Goal: Navigation & Orientation: Find specific page/section

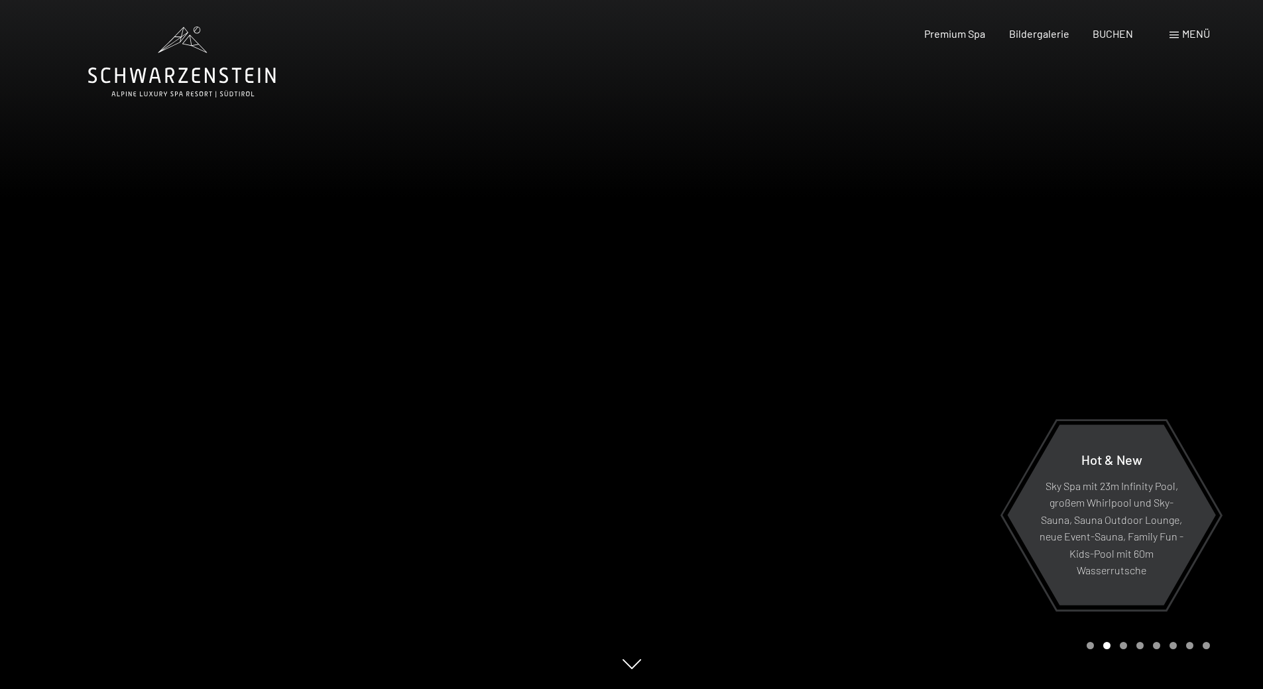
click at [905, 616] on div at bounding box center [948, 344] width 632 height 689
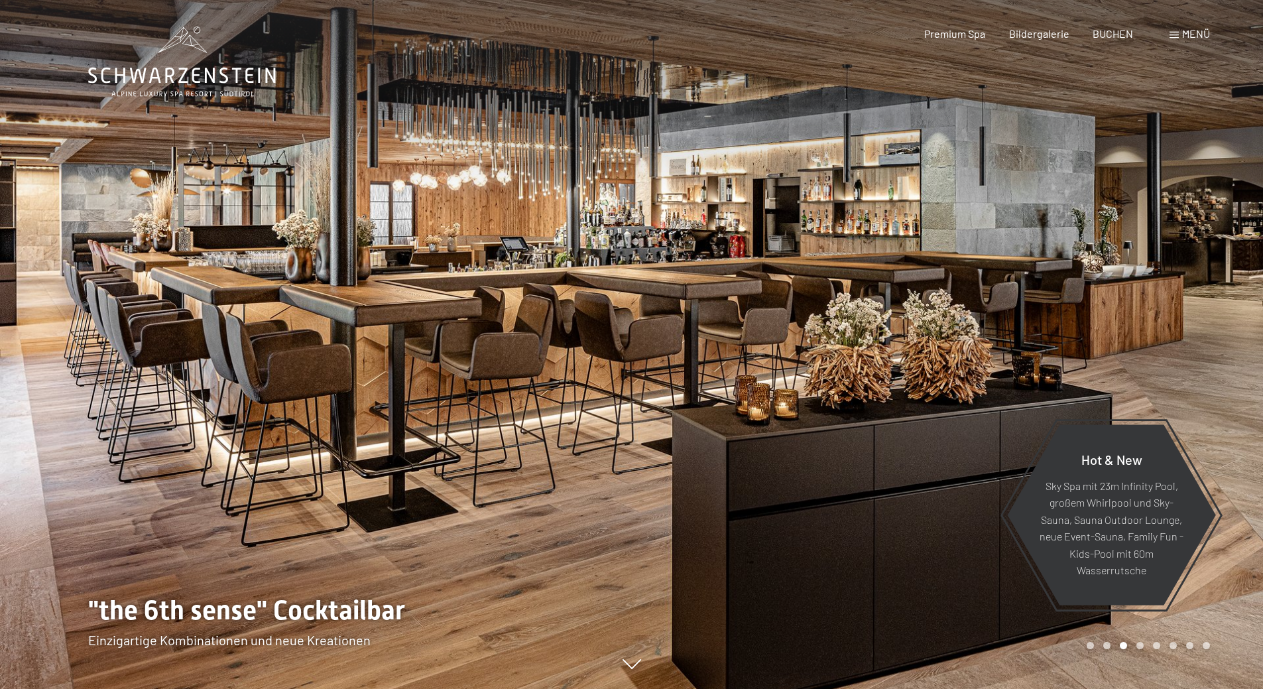
click at [696, 489] on div at bounding box center [948, 344] width 632 height 689
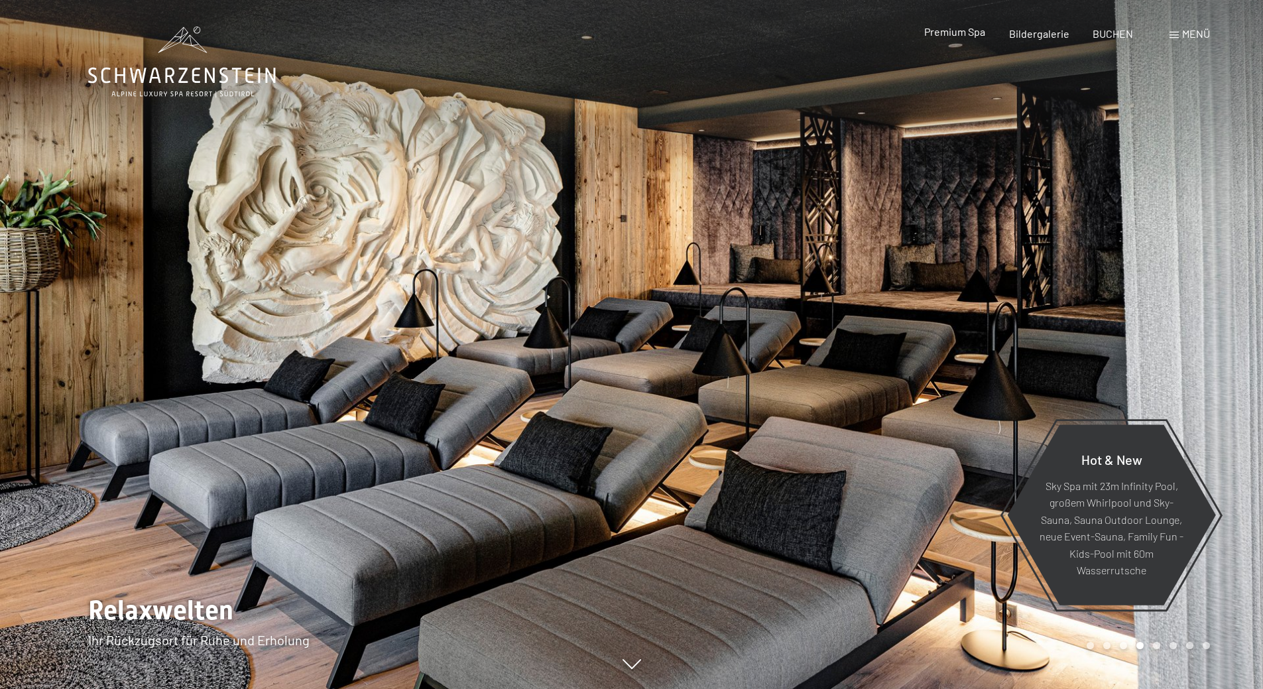
click at [937, 34] on span "Premium Spa" at bounding box center [954, 31] width 61 height 13
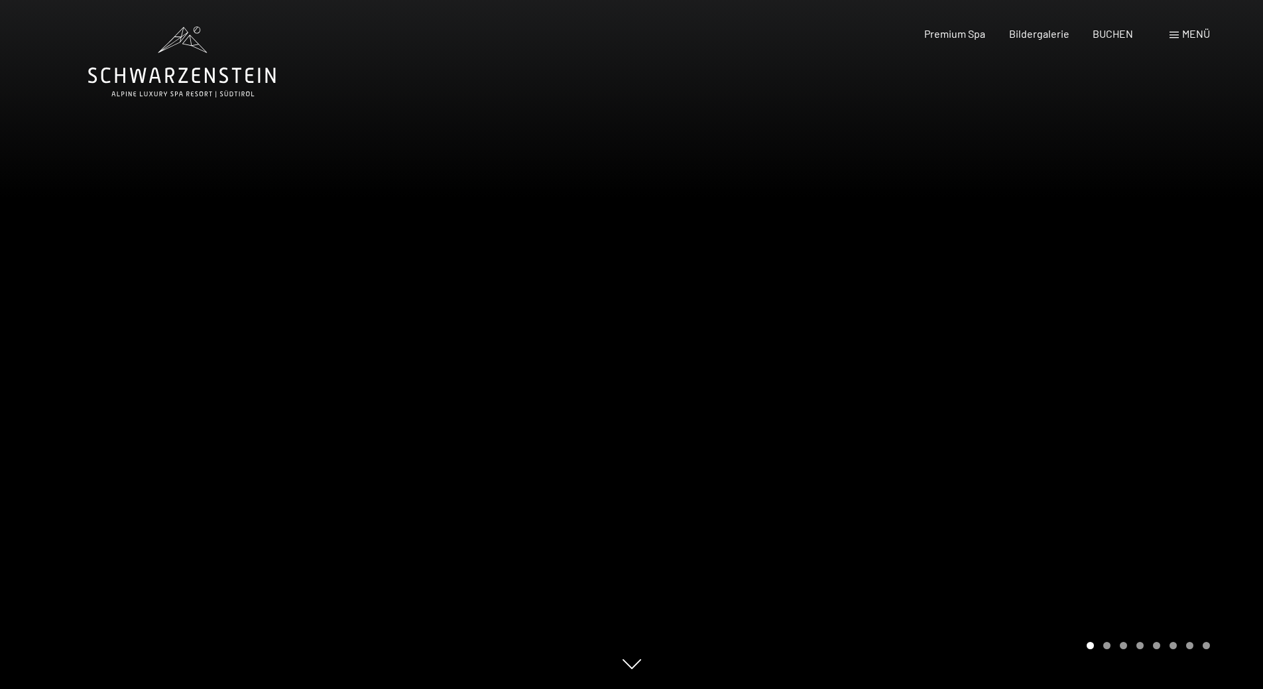
click at [1132, 435] on div at bounding box center [948, 344] width 632 height 689
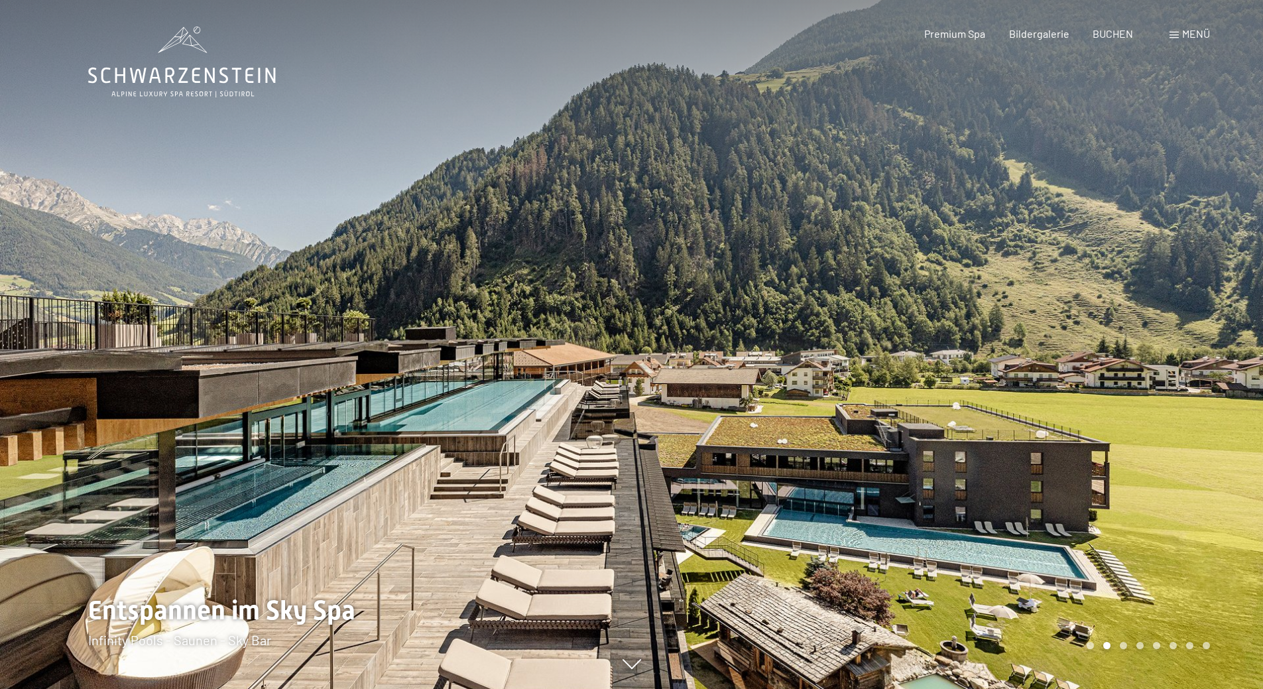
click at [1129, 430] on div at bounding box center [948, 344] width 632 height 689
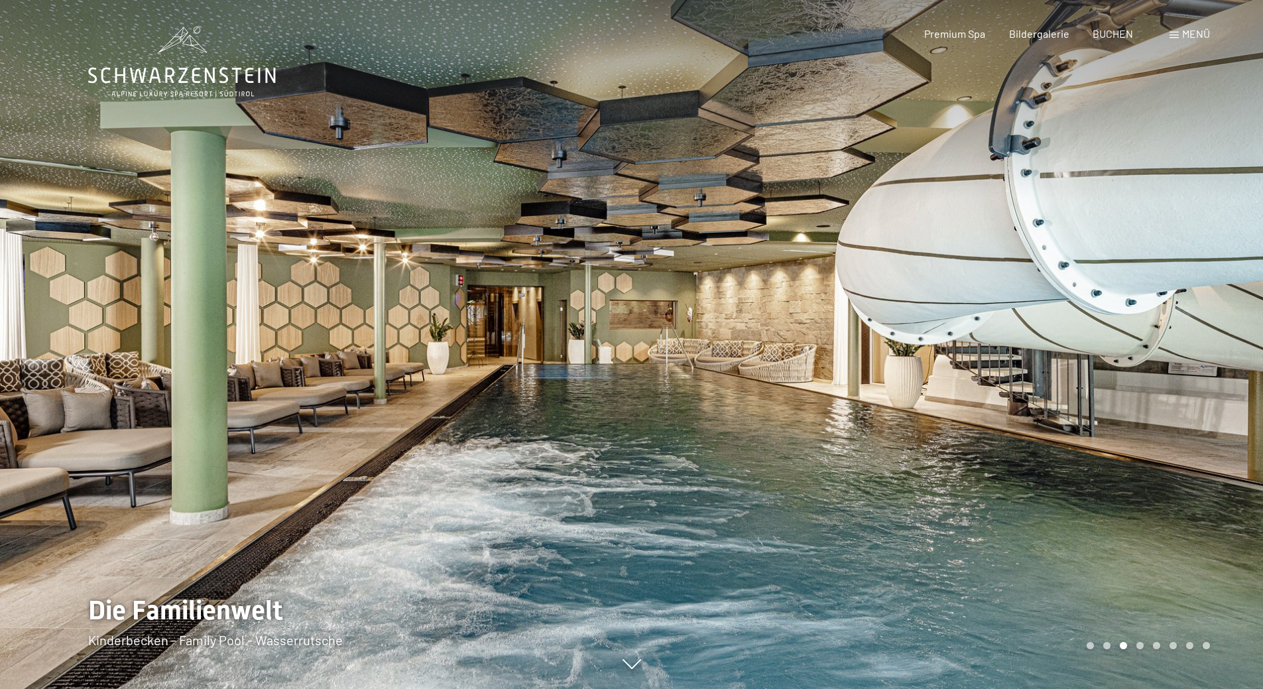
click at [1129, 430] on div at bounding box center [948, 344] width 632 height 689
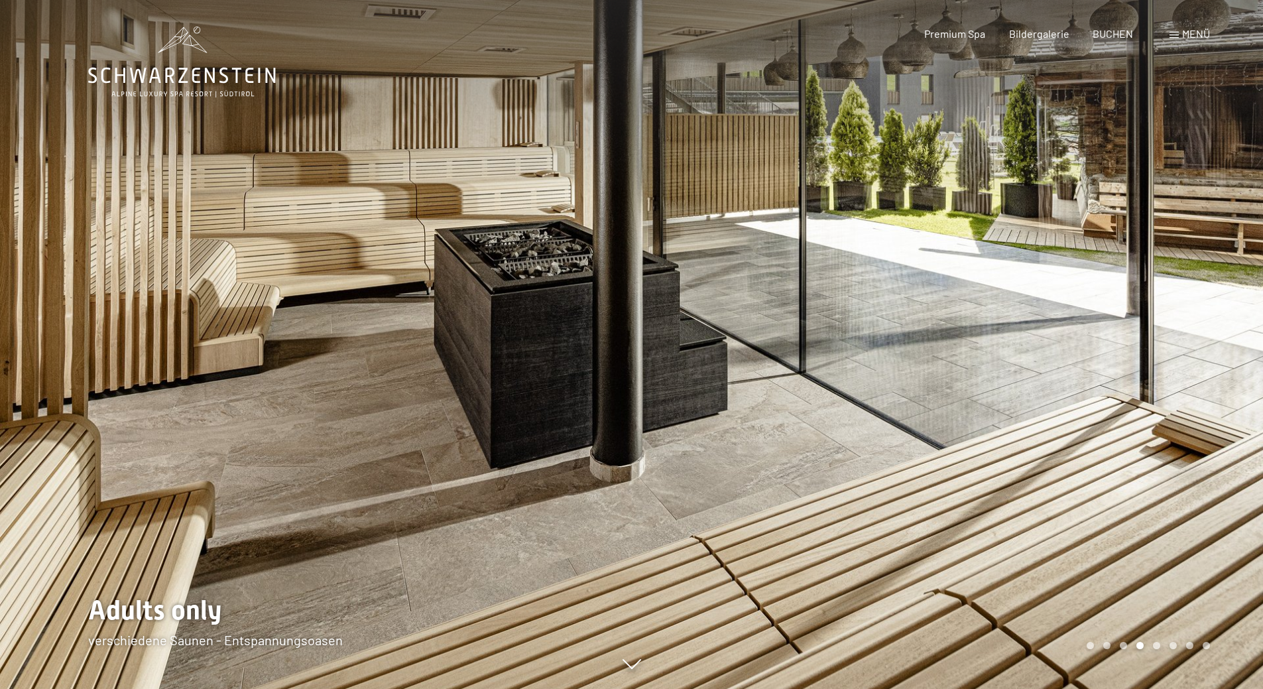
click at [1129, 430] on div at bounding box center [948, 344] width 632 height 689
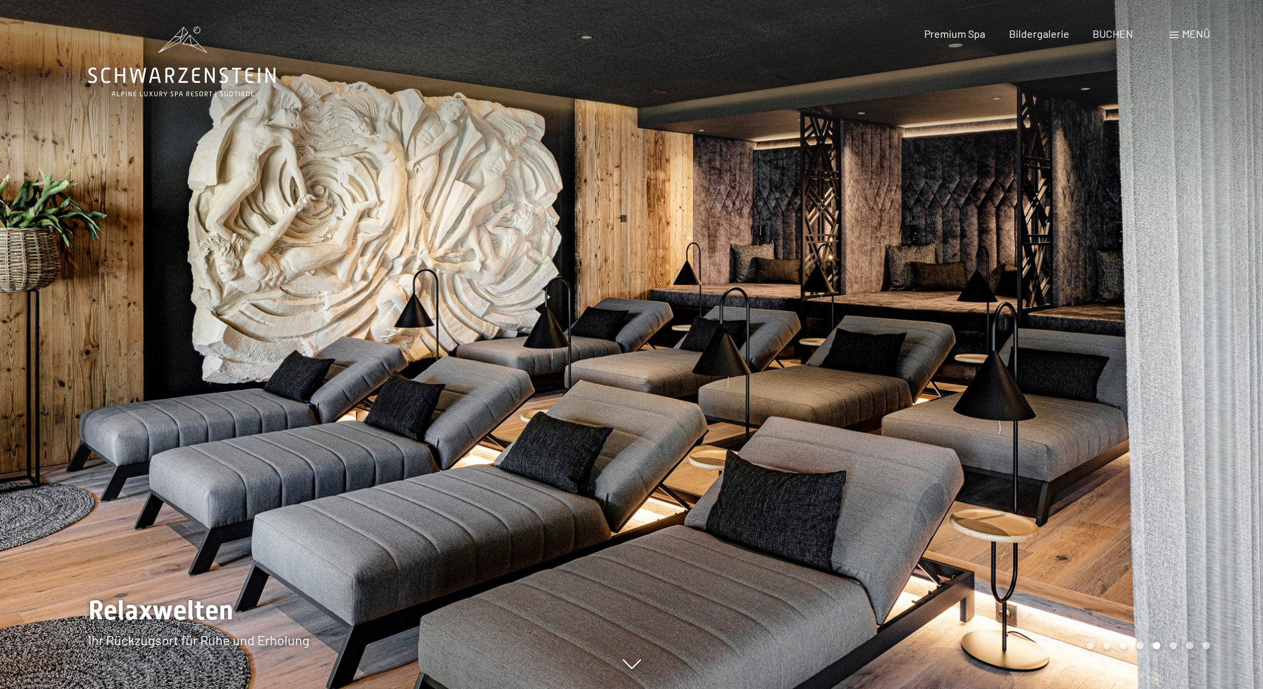
click at [1129, 430] on div at bounding box center [948, 344] width 632 height 689
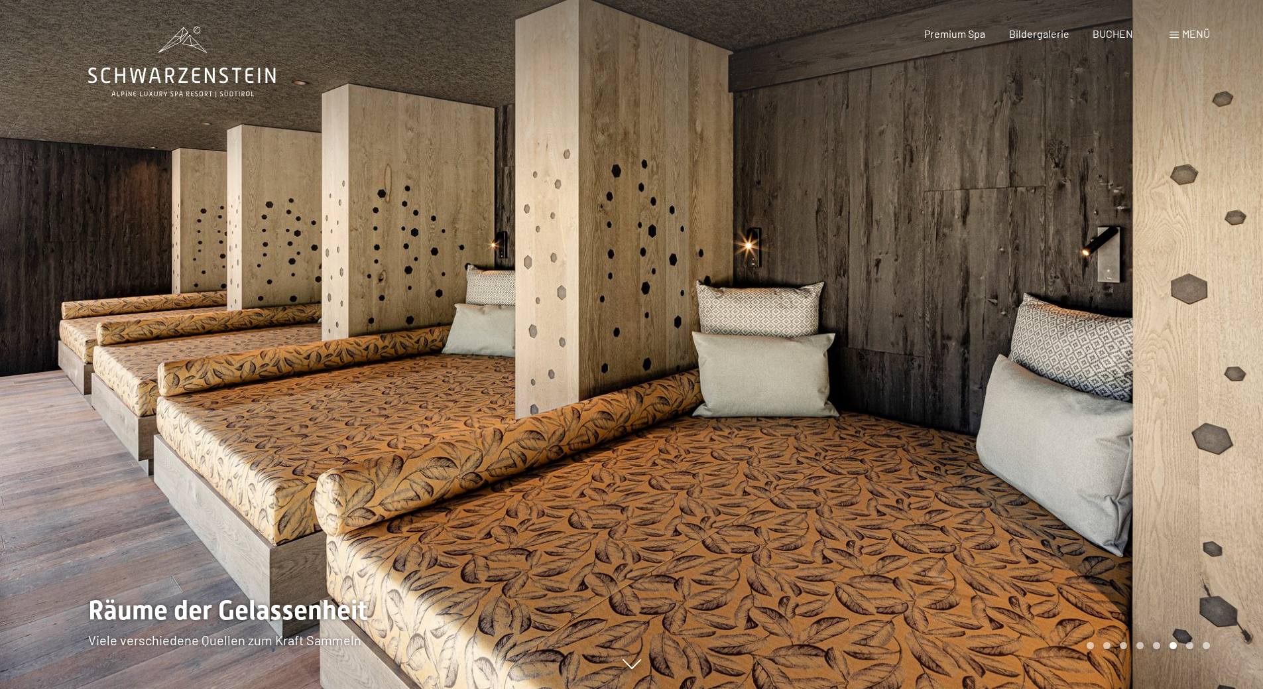
click at [1129, 430] on div at bounding box center [948, 344] width 632 height 689
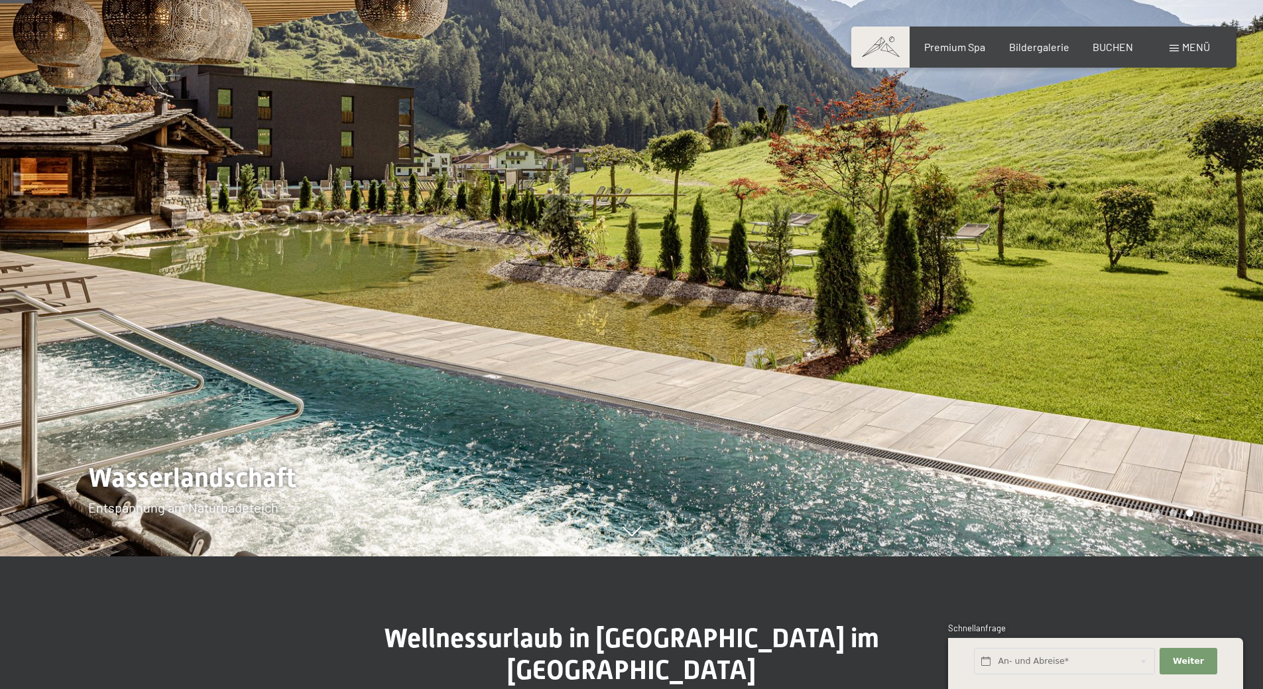
scroll to position [265, 0]
